Goal: Task Accomplishment & Management: Manage account settings

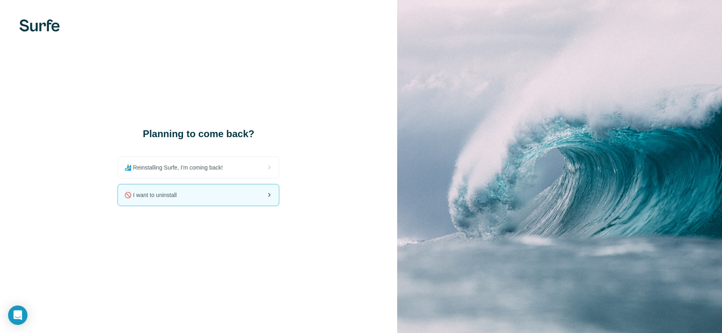
click at [239, 190] on div "🚫 I want to uninstall" at bounding box center [198, 194] width 161 height 21
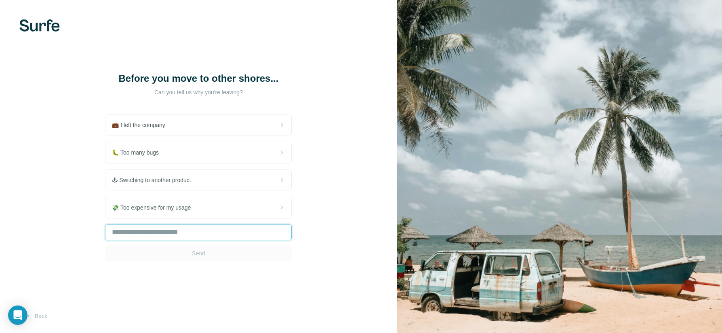
click at [223, 236] on input "text" at bounding box center [198, 232] width 187 height 16
click at [226, 249] on div "Send" at bounding box center [198, 242] width 187 height 37
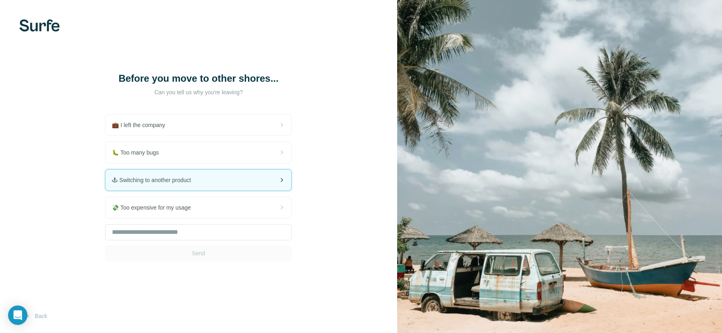
click at [224, 182] on div "🕹 Switching to another product" at bounding box center [199, 179] width 186 height 21
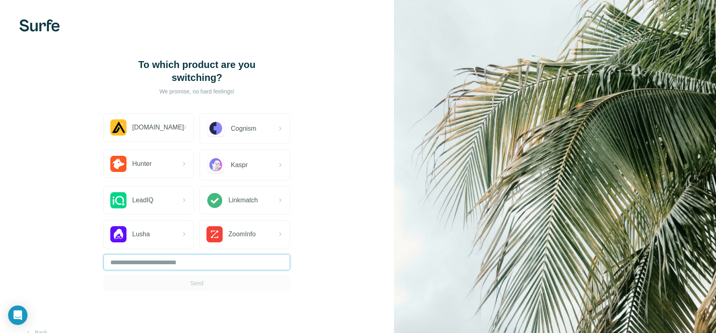
click at [201, 260] on input "text" at bounding box center [196, 262] width 187 height 16
type input "*"
click at [212, 288] on button "Send" at bounding box center [196, 283] width 187 height 16
